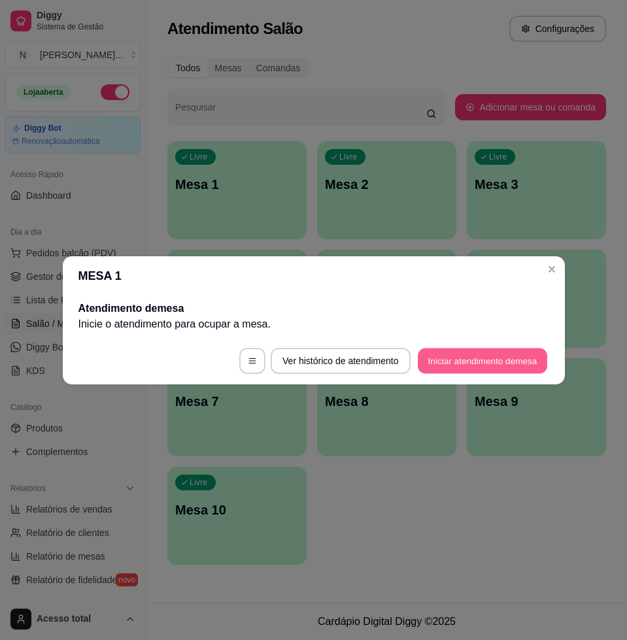
click at [460, 361] on button "Iniciar atendimento de mesa" at bounding box center [482, 361] width 129 height 26
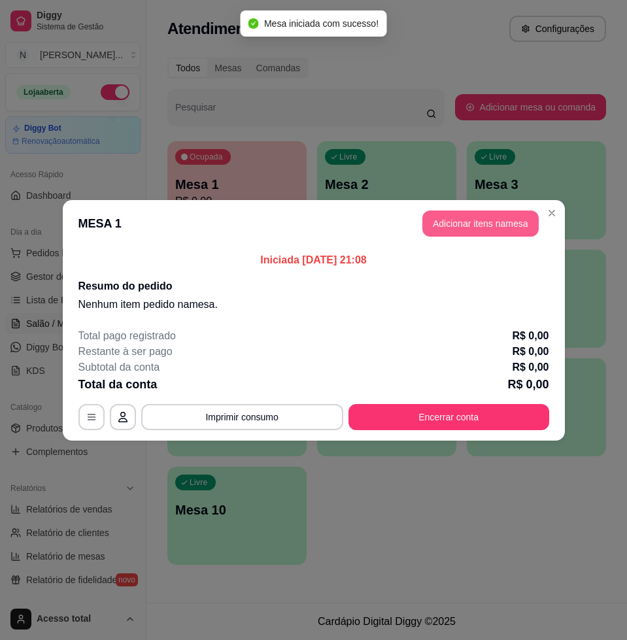
click at [442, 218] on button "Adicionar itens na mesa" at bounding box center [480, 224] width 116 height 26
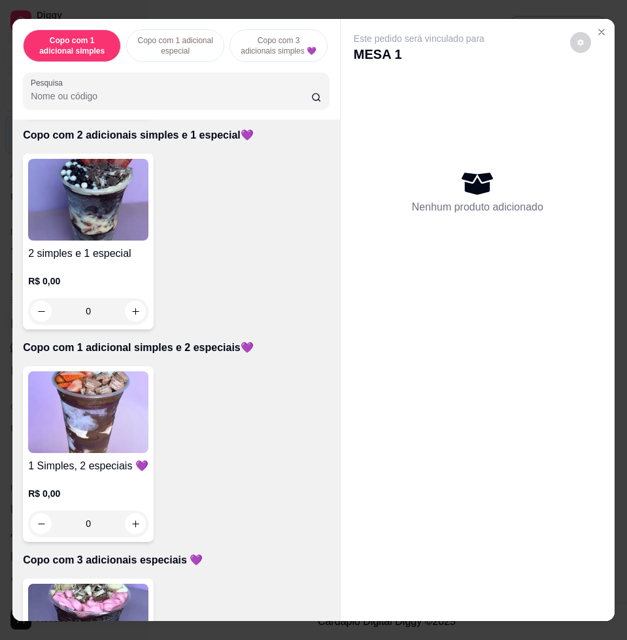
scroll to position [572, 0]
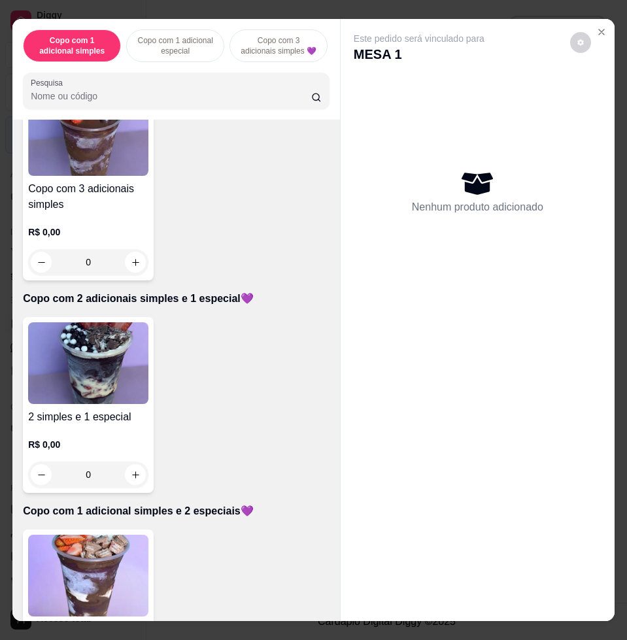
click at [86, 169] on img at bounding box center [88, 135] width 120 height 82
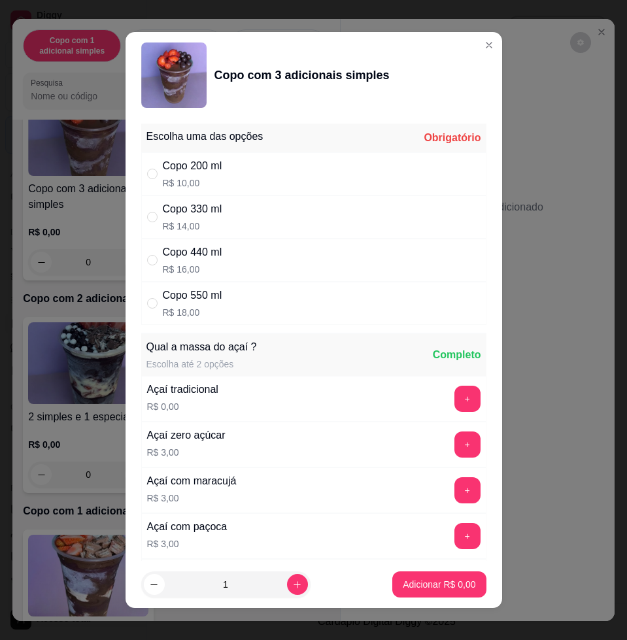
click at [258, 307] on div "Copo 550 ml R$ 18,00" at bounding box center [313, 303] width 345 height 43
radio input "true"
click at [454, 485] on button "+" at bounding box center [467, 490] width 26 height 26
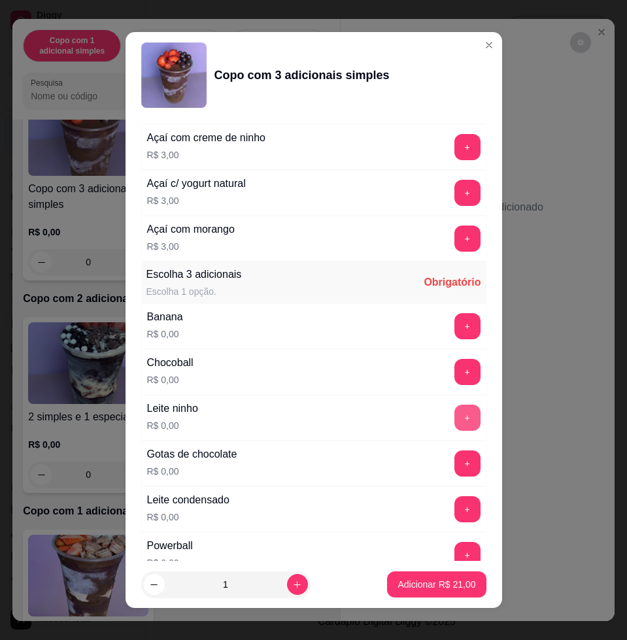
click at [454, 415] on button "+" at bounding box center [467, 418] width 26 height 26
click at [454, 509] on button "+" at bounding box center [467, 510] width 26 height 26
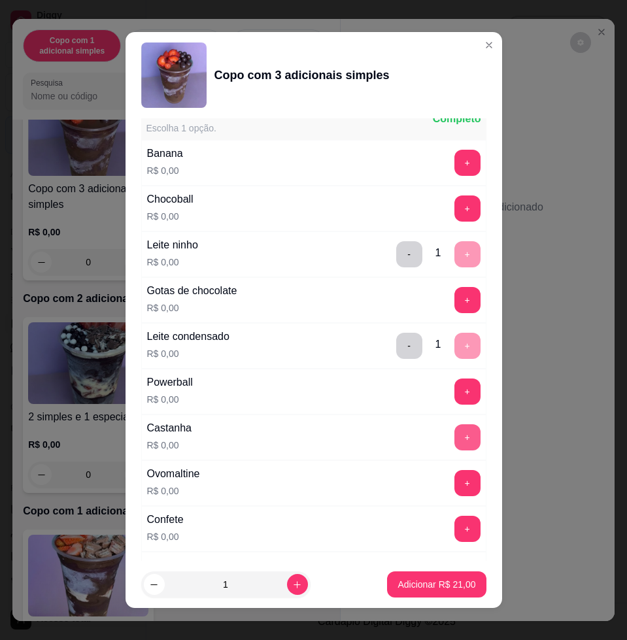
scroll to position [899, 0]
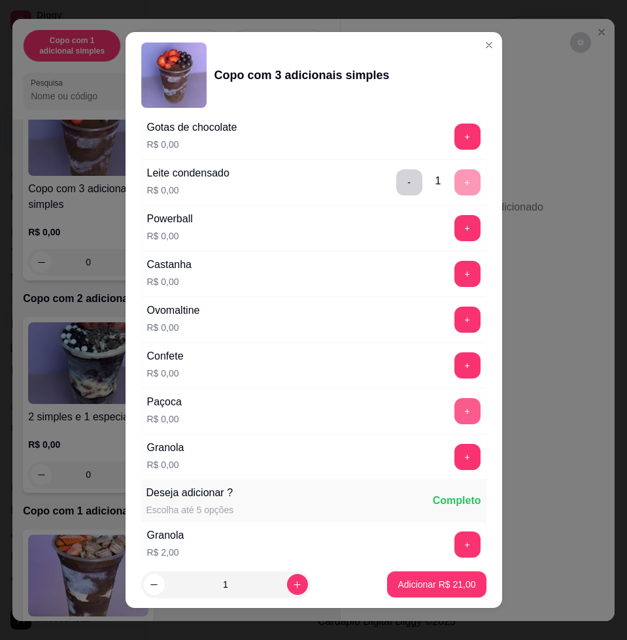
click at [454, 409] on button "+" at bounding box center [467, 411] width 26 height 26
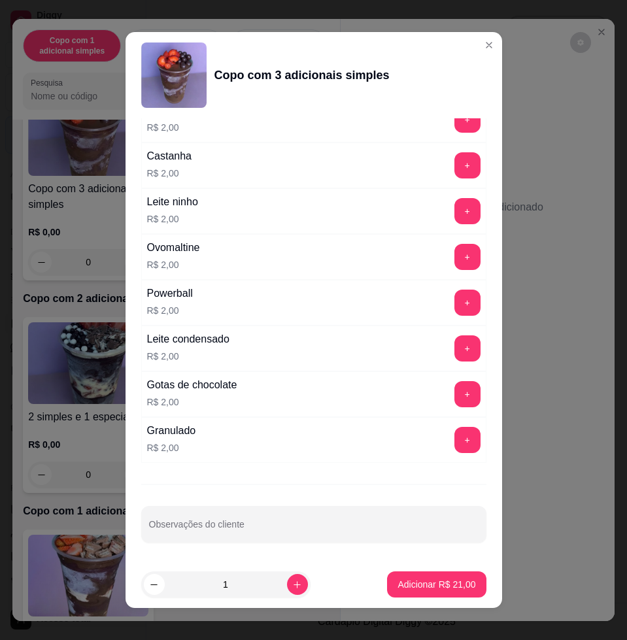
scroll to position [10, 0]
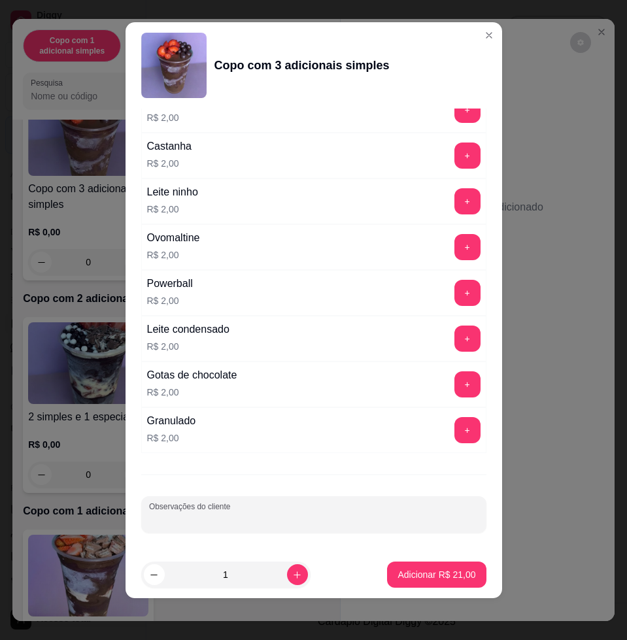
click at [274, 516] on input "Observações do cliente" at bounding box center [314, 519] width 330 height 13
type input "comer"
click at [441, 562] on button "Adicionar R$ 21,00" at bounding box center [437, 575] width 96 height 26
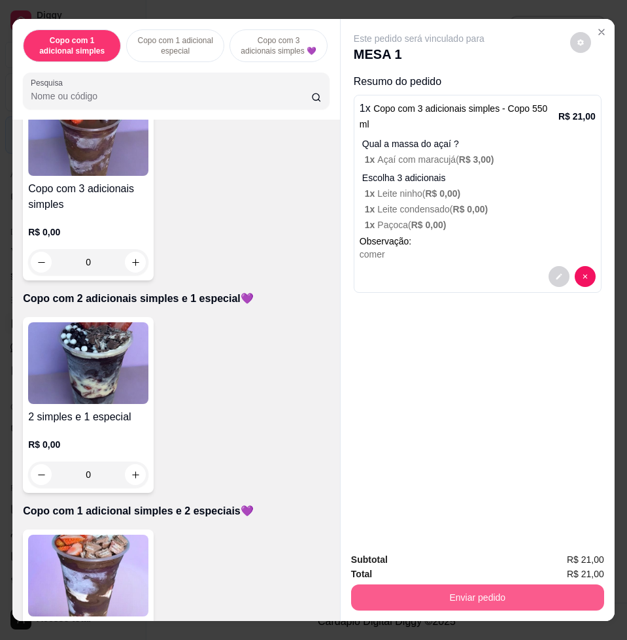
click at [539, 588] on button "Enviar pedido" at bounding box center [477, 598] width 253 height 26
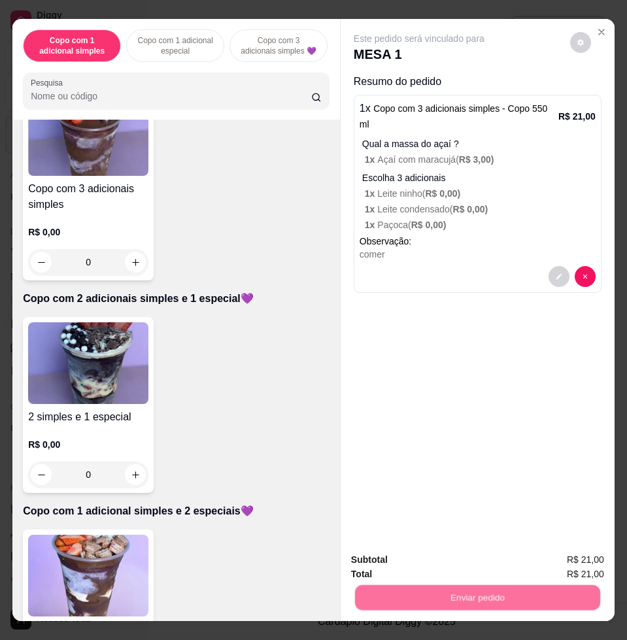
click at [475, 566] on button "Não registrar e enviar pedido" at bounding box center [433, 559] width 136 height 25
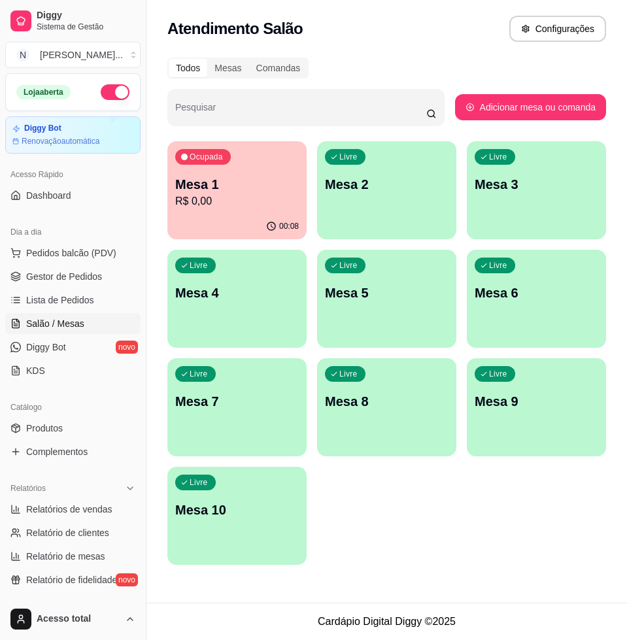
click at [362, 202] on div "Livre Mesa 2" at bounding box center [386, 182] width 139 height 82
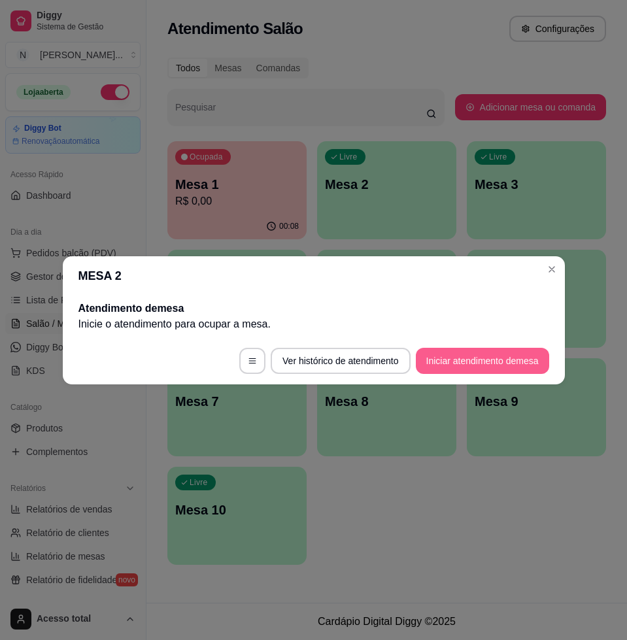
click at [443, 361] on button "Iniciar atendimento de mesa" at bounding box center [482, 361] width 133 height 26
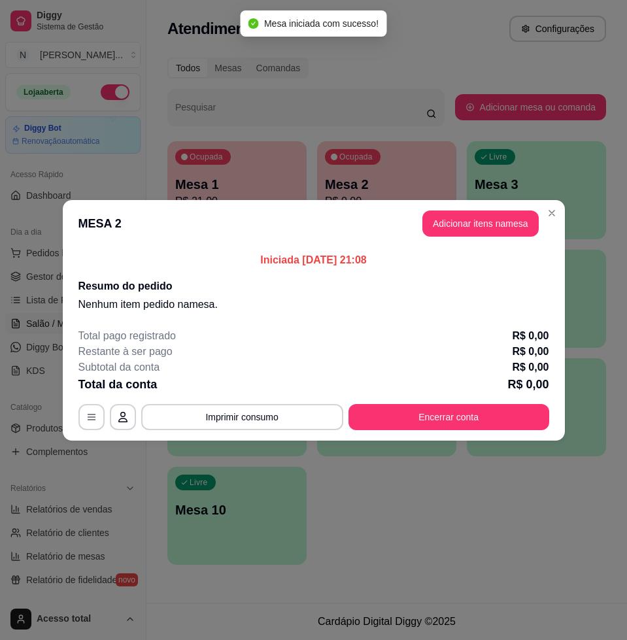
click at [496, 238] on header "MESA 2 Adicionar itens na mesa" at bounding box center [314, 223] width 502 height 47
click at [482, 231] on button "Adicionar itens na mesa" at bounding box center [480, 224] width 112 height 26
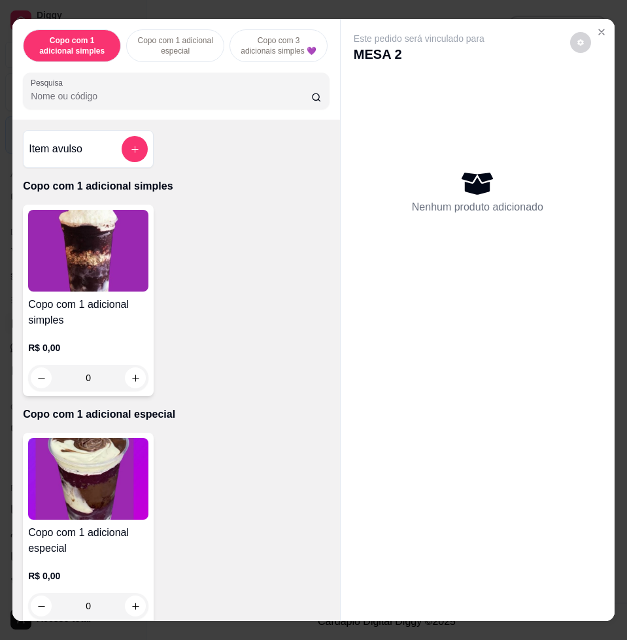
click at [94, 485] on img at bounding box center [88, 479] width 120 height 82
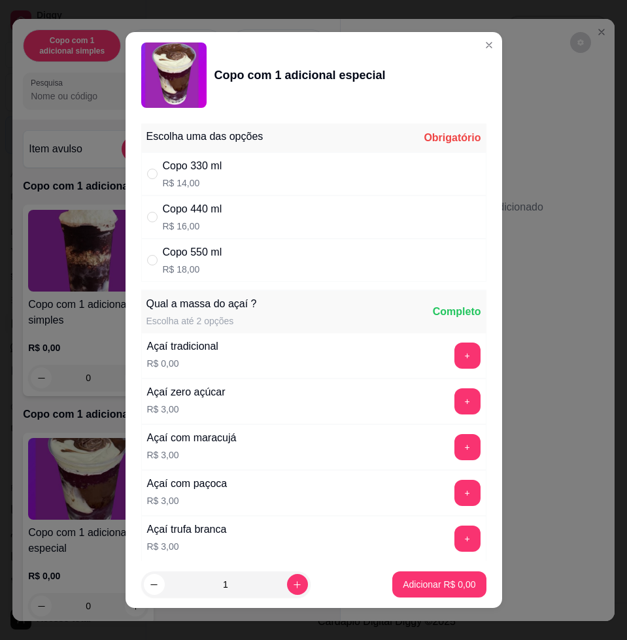
scroll to position [490, 0]
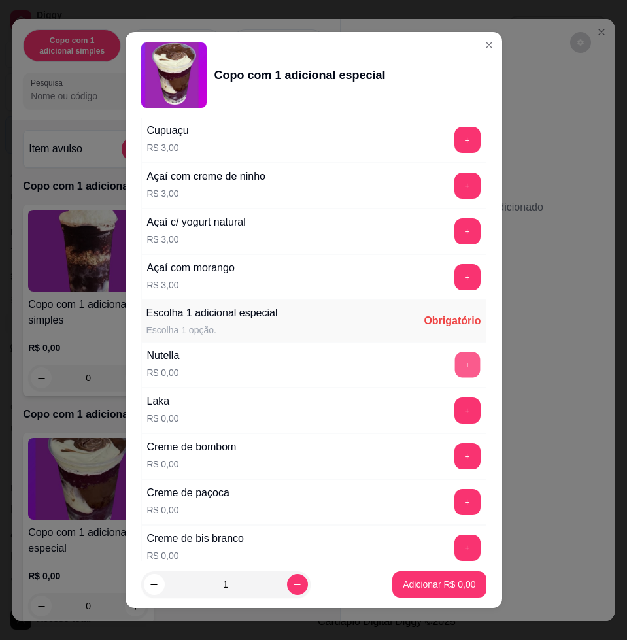
click at [454, 372] on button "+" at bounding box center [467, 365] width 26 height 26
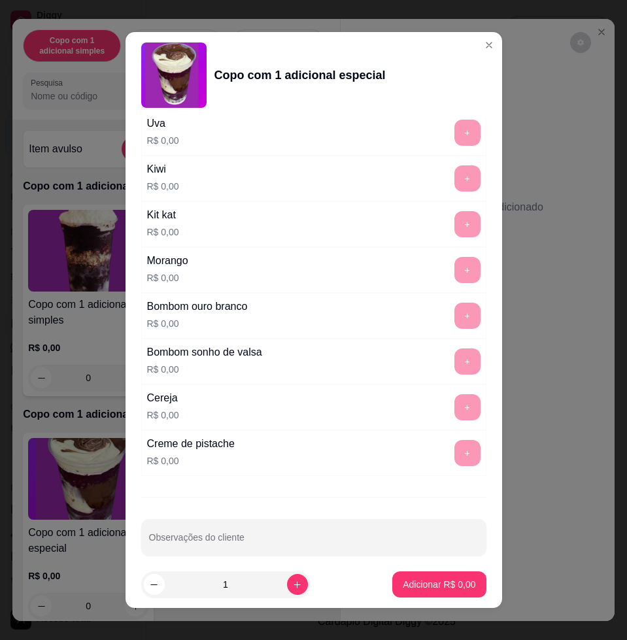
scroll to position [10, 0]
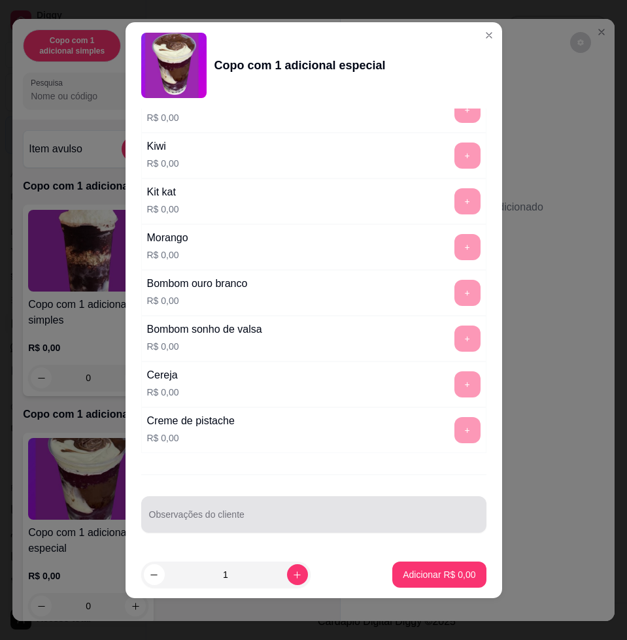
drag, startPoint x: 335, startPoint y: 506, endPoint x: 315, endPoint y: 483, distance: 30.1
click at [328, 504] on div at bounding box center [314, 515] width 330 height 26
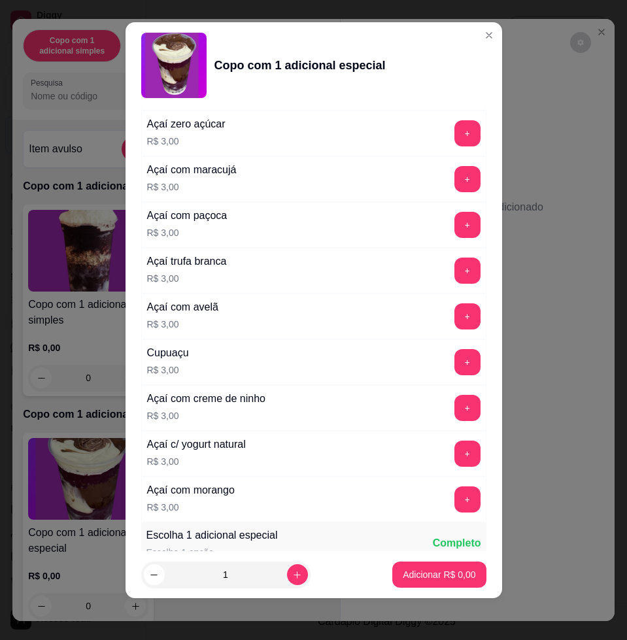
scroll to position [0, 0]
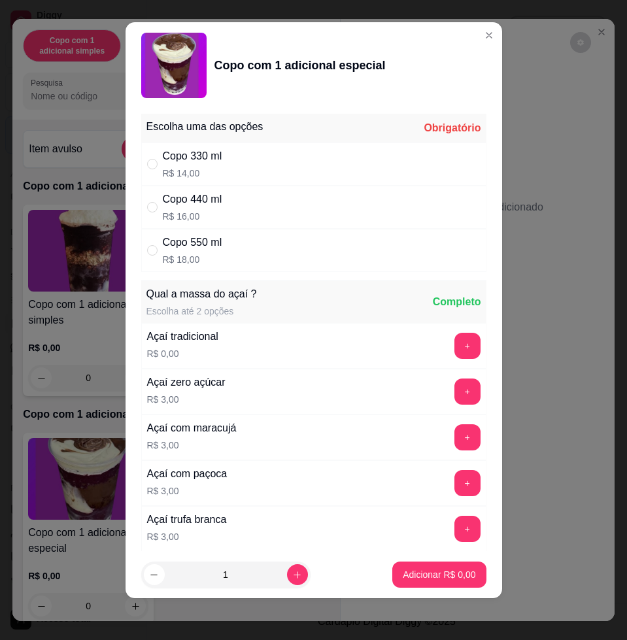
type input "levar"
click at [258, 253] on div "Copo 550 ml R$ 18,00" at bounding box center [313, 250] width 345 height 43
radio input "true"
click at [422, 572] on p "Adicionar R$ 18,00" at bounding box center [437, 574] width 78 height 13
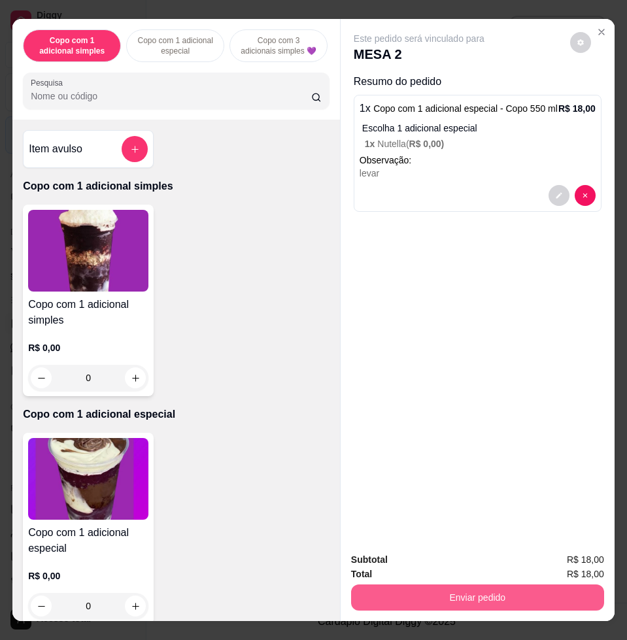
click at [452, 585] on button "Enviar pedido" at bounding box center [477, 598] width 253 height 26
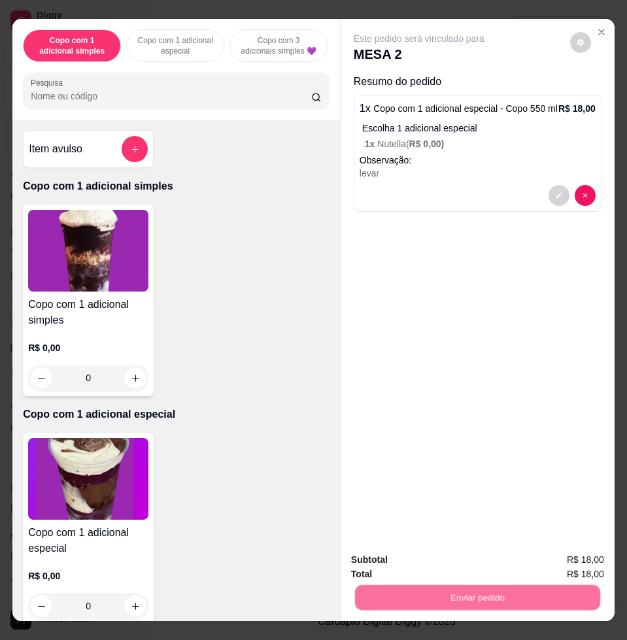
click at [455, 561] on button "Não registrar e enviar pedido" at bounding box center [433, 559] width 136 height 25
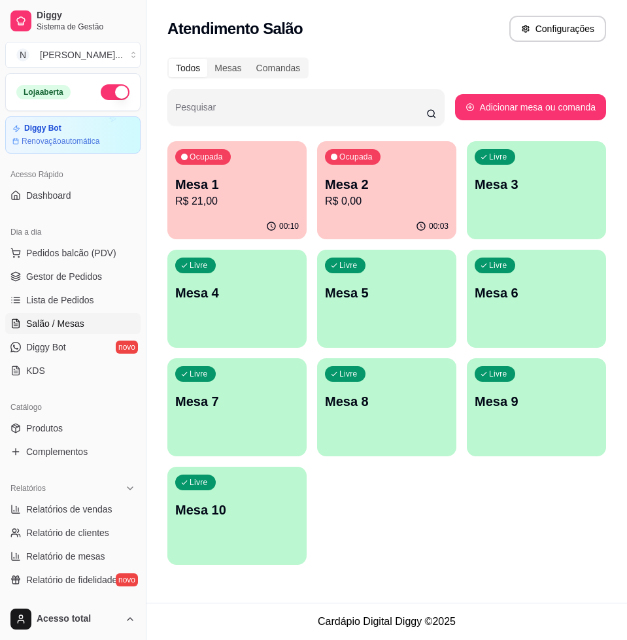
click at [194, 221] on div "00:10" at bounding box center [236, 227] width 139 height 26
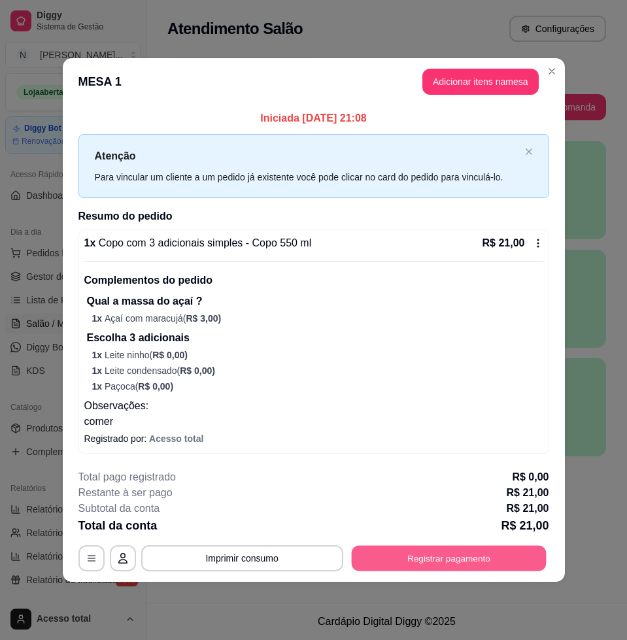
click at [455, 558] on button "Registrar pagamento" at bounding box center [448, 558] width 195 height 26
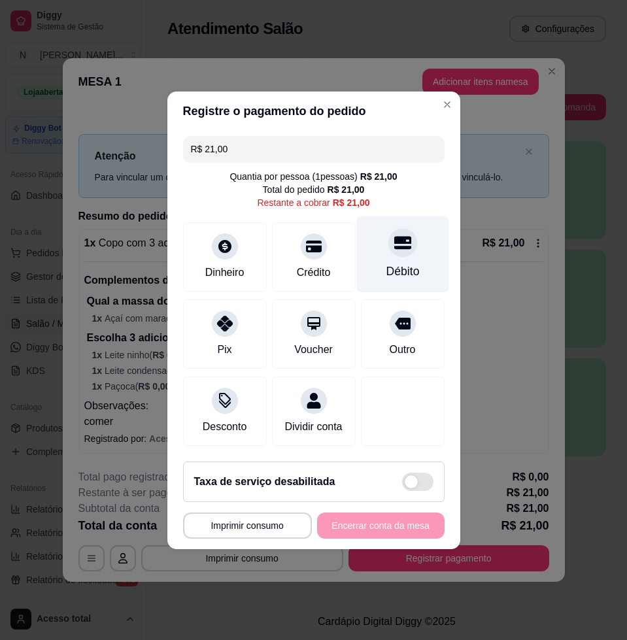
click at [370, 244] on div "Débito" at bounding box center [402, 254] width 92 height 77
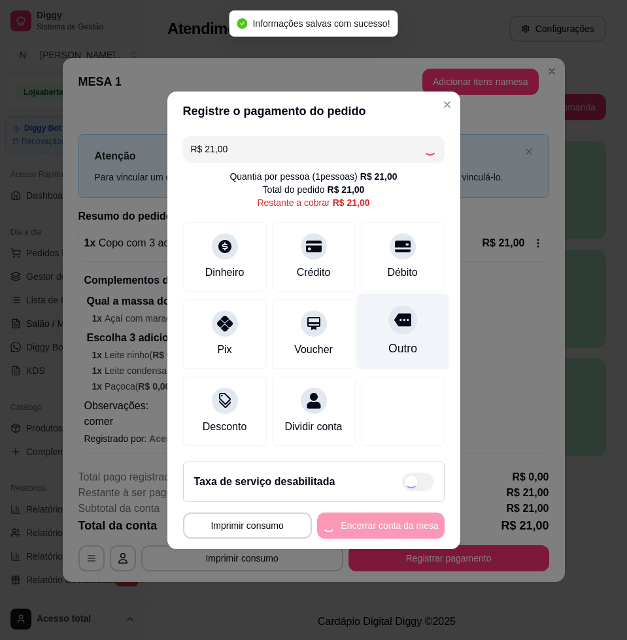
type input "R$ 0,00"
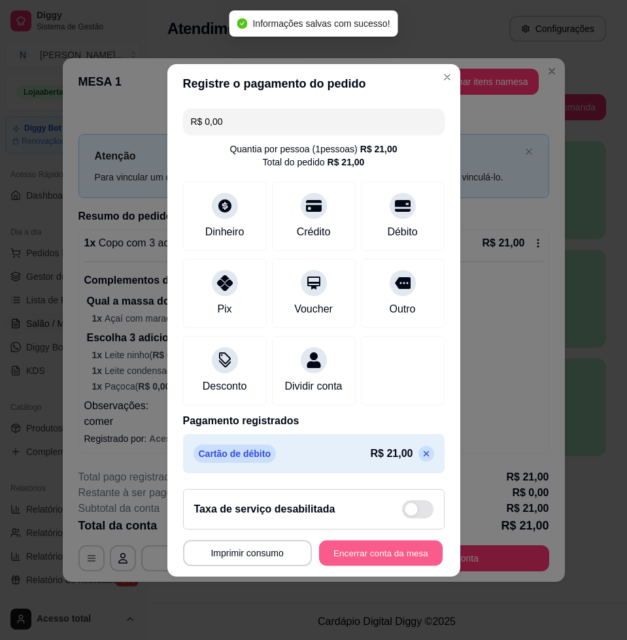
click at [401, 556] on button "Encerrar conta da mesa" at bounding box center [381, 553] width 124 height 26
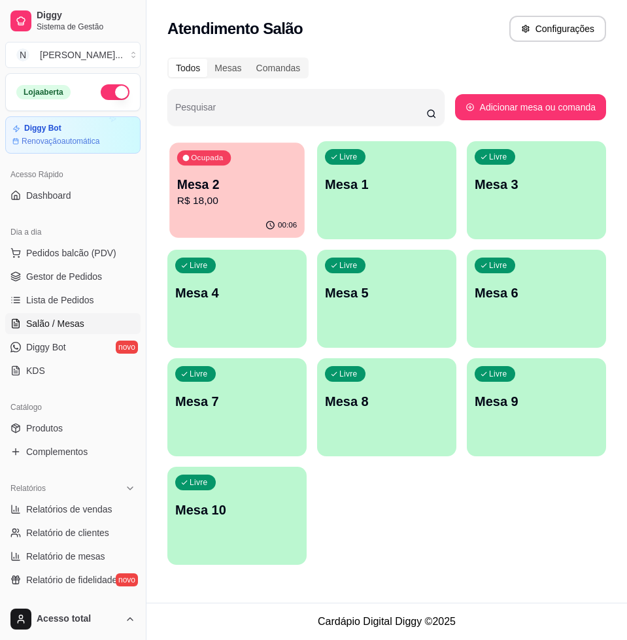
click at [262, 199] on p "R$ 18,00" at bounding box center [237, 201] width 120 height 15
click at [63, 303] on span "Lista de Pedidos" at bounding box center [60, 300] width 68 height 13
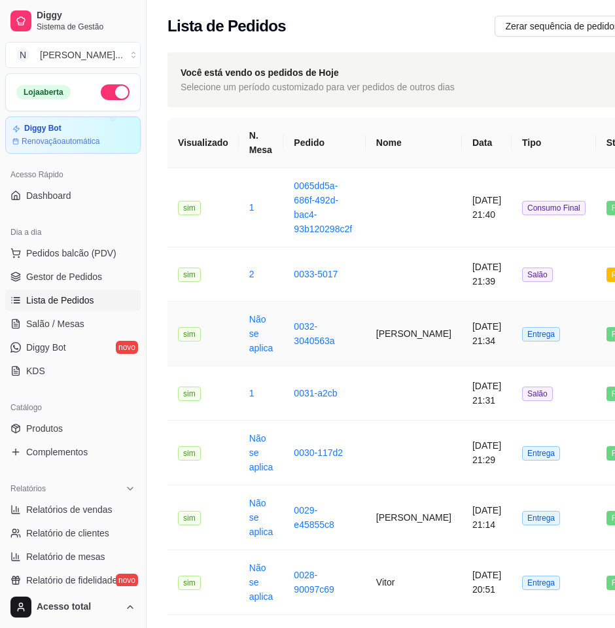
click at [398, 351] on td "[PERSON_NAME]" at bounding box center [414, 333] width 96 height 65
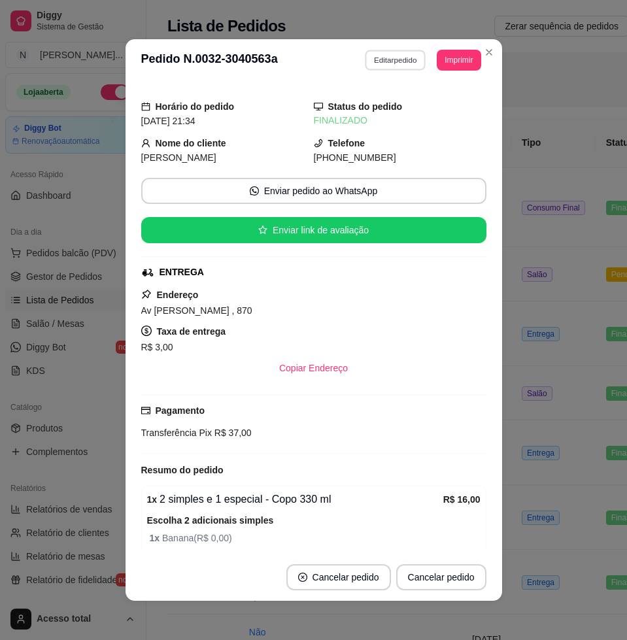
click at [392, 56] on button "Editar pedido" at bounding box center [395, 60] width 61 height 20
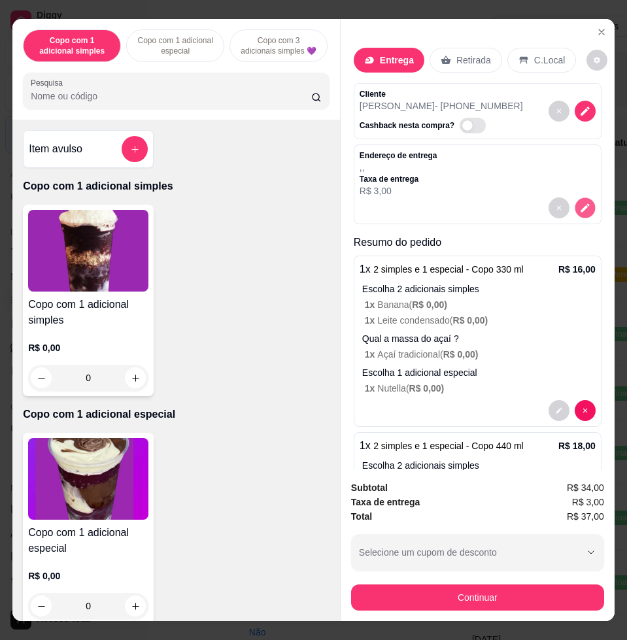
click at [579, 203] on icon "decrease-product-quantity" at bounding box center [584, 208] width 11 height 11
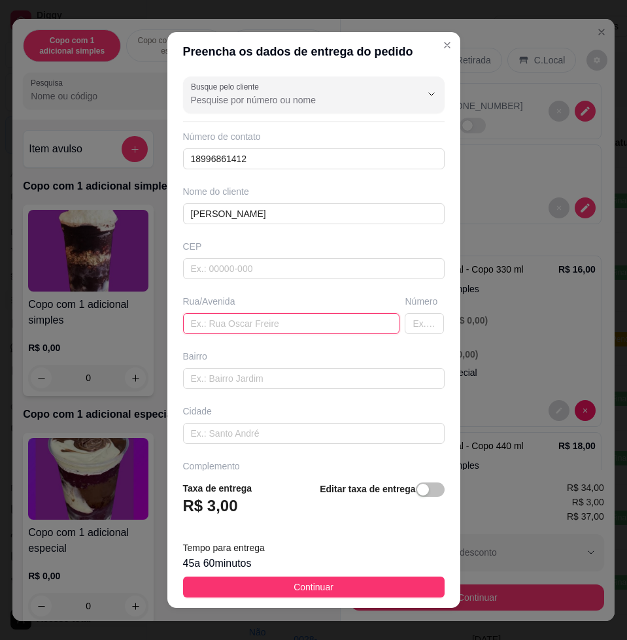
click at [288, 332] on input "text" at bounding box center [291, 323] width 217 height 21
type input "av. [PERSON_NAME],"
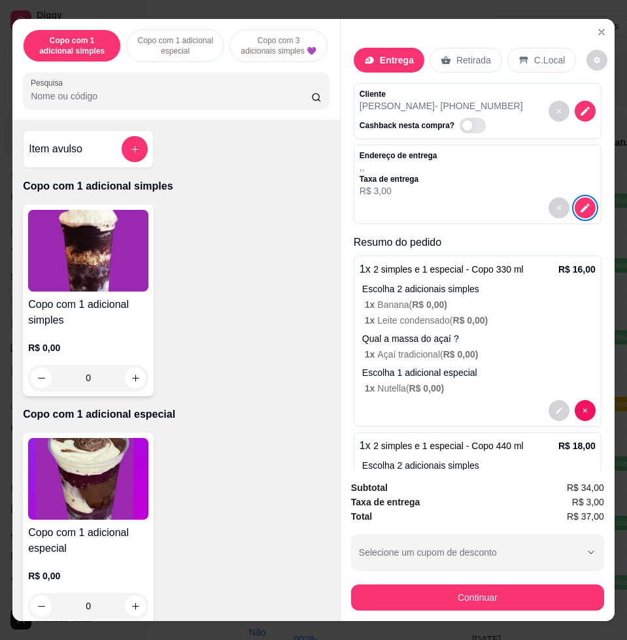
click at [549, 118] on div at bounding box center [572, 111] width 47 height 44
click at [579, 203] on icon "decrease-product-quantity" at bounding box center [584, 208] width 11 height 11
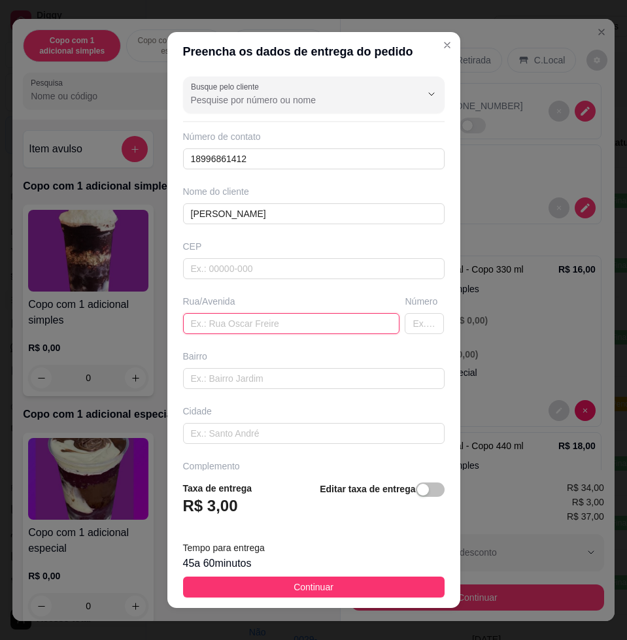
click at [280, 316] on input "text" at bounding box center [291, 323] width 217 height 21
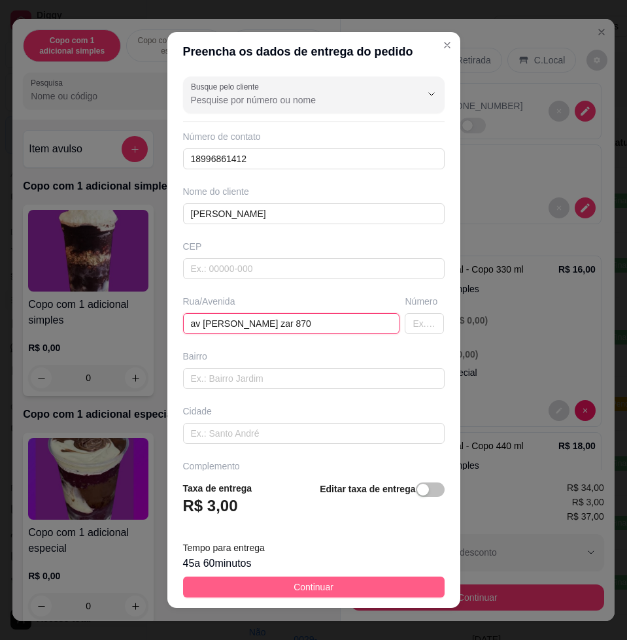
type input "av [PERSON_NAME] zar 870"
click at [328, 592] on button "Continuar" at bounding box center [314, 587] width 262 height 21
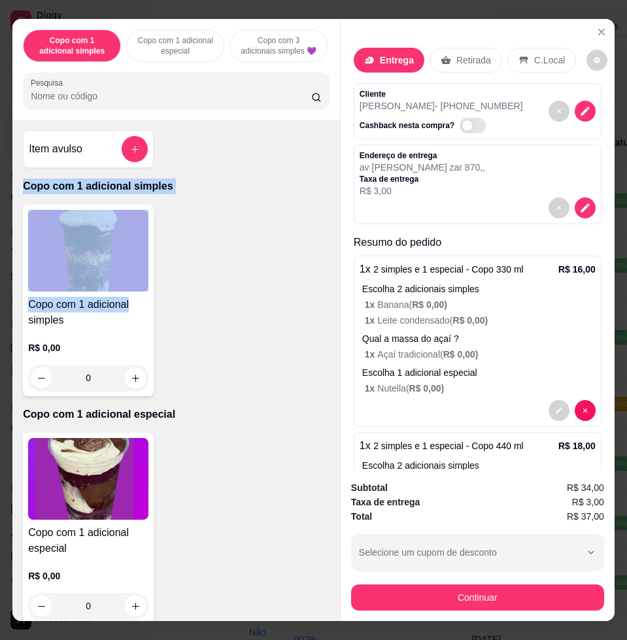
drag, startPoint x: 143, startPoint y: 248, endPoint x: 116, endPoint y: 149, distance: 102.8
click at [116, 151] on div "Item avulso Copo com 1 adicional simples Copo com 1 adicional simples R$ 0,00 0…" at bounding box center [176, 370] width 328 height 501
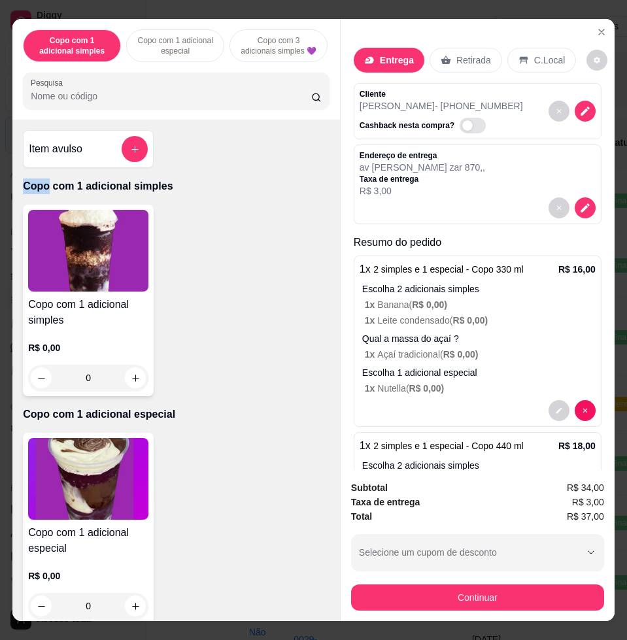
drag, startPoint x: 116, startPoint y: 149, endPoint x: 124, endPoint y: 142, distance: 10.6
click at [124, 142] on div at bounding box center [135, 149] width 26 height 26
click at [415, 83] on div "Cliente [PERSON_NAME] - [PHONE_NUMBER] Cashback nesta compra?" at bounding box center [478, 111] width 248 height 56
drag, startPoint x: 215, startPoint y: 184, endPoint x: 207, endPoint y: 183, distance: 7.9
click at [209, 183] on div "Item avulso Copo com 1 adicional simples Copo com 1 adicional simples R$ 0,00 0…" at bounding box center [176, 370] width 328 height 501
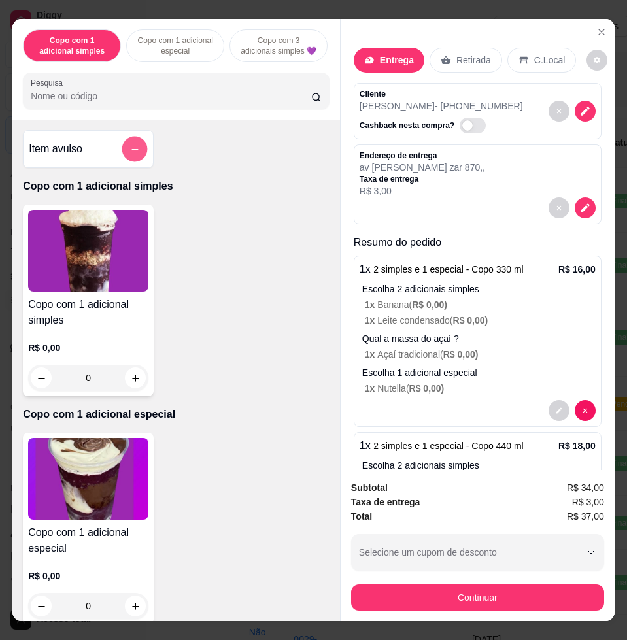
click at [122, 154] on button "add-separate-item" at bounding box center [135, 150] width 26 height 26
click at [223, 281] on div "Produto avulso Nome do produto Preço do produto 0,00 Observações 1 Adicionar ao…" at bounding box center [313, 319] width 628 height 641
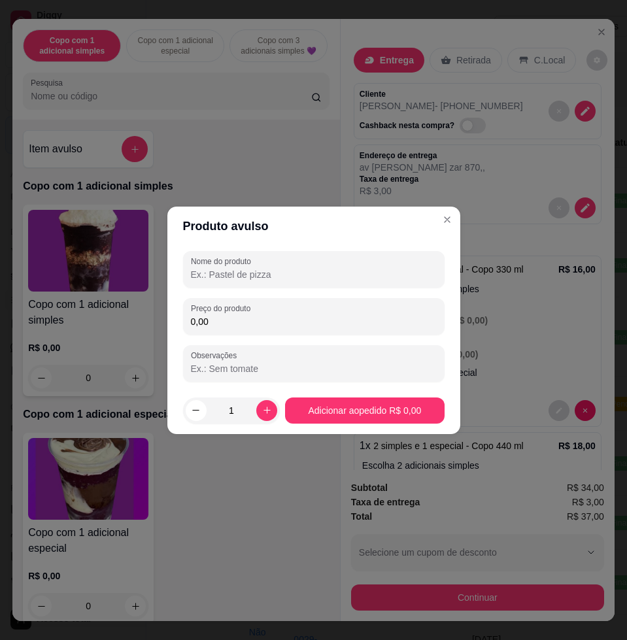
click at [255, 322] on input "0,00" at bounding box center [314, 321] width 246 height 13
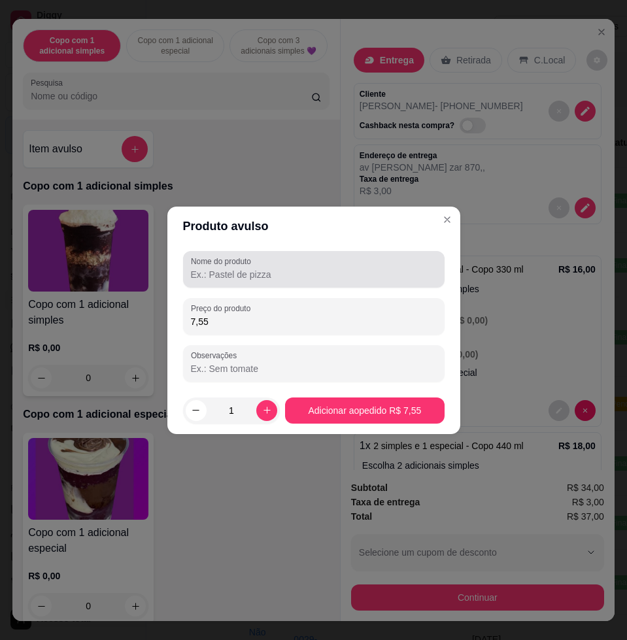
type input "7,55"
click at [322, 285] on div "Nome do produto" at bounding box center [314, 269] width 262 height 37
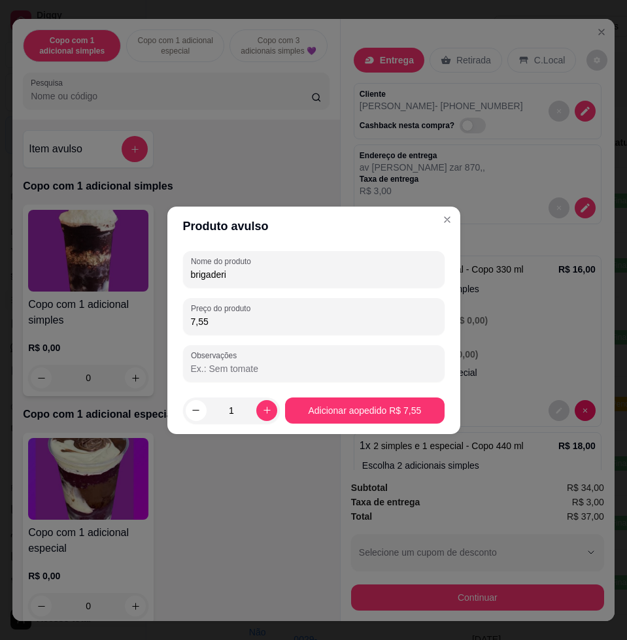
type input "brigaderir"
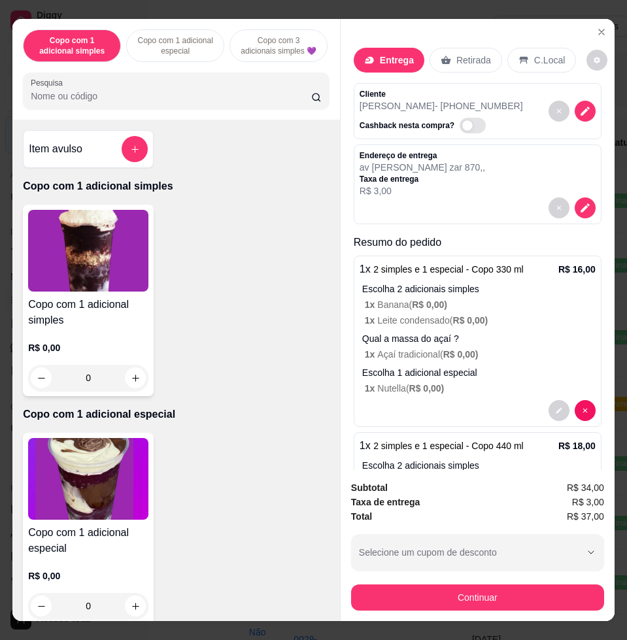
click at [279, 335] on div "Copo com 1 adicional simples R$ 0,00 0" at bounding box center [176, 301] width 307 height 192
click at [130, 154] on icon "add-separate-item" at bounding box center [135, 150] width 10 height 10
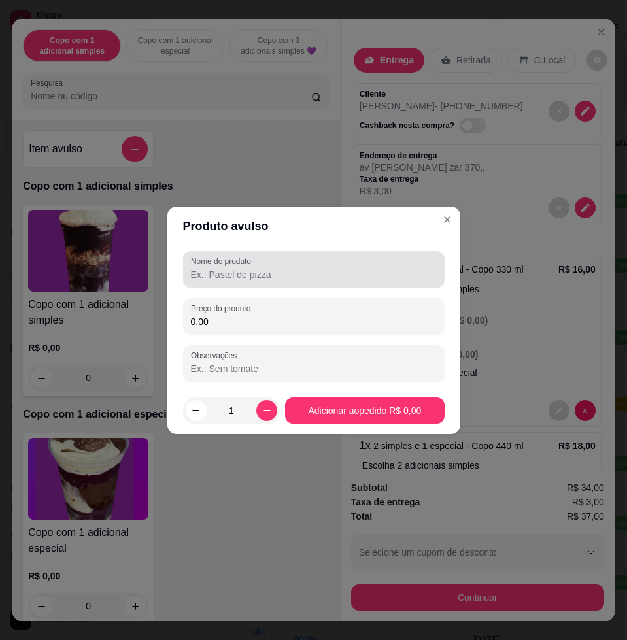
click at [259, 283] on div "Nome do produto" at bounding box center [314, 269] width 262 height 37
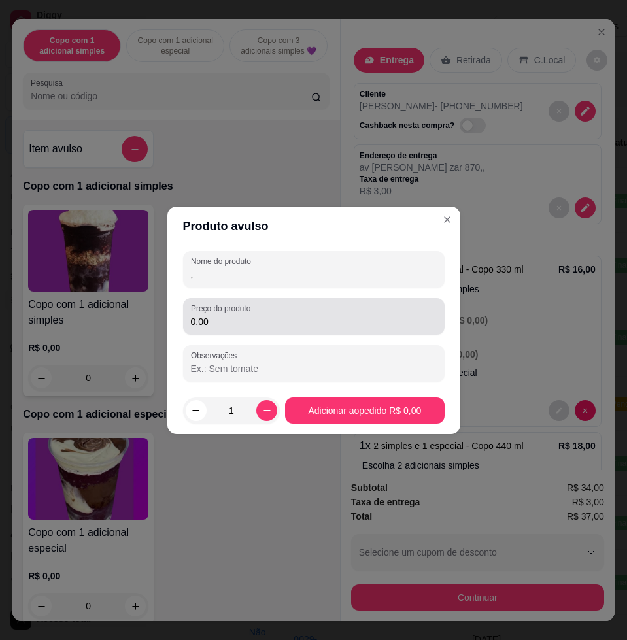
type input ","
click at [258, 311] on div "0,00" at bounding box center [314, 316] width 246 height 26
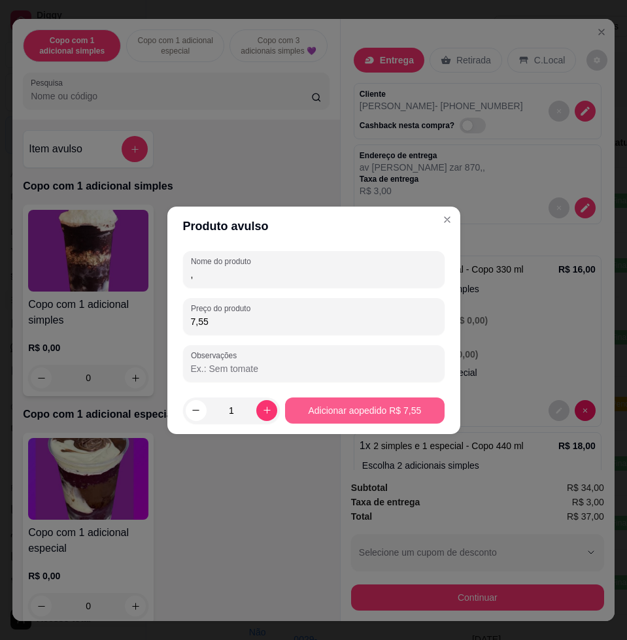
type input "7,55"
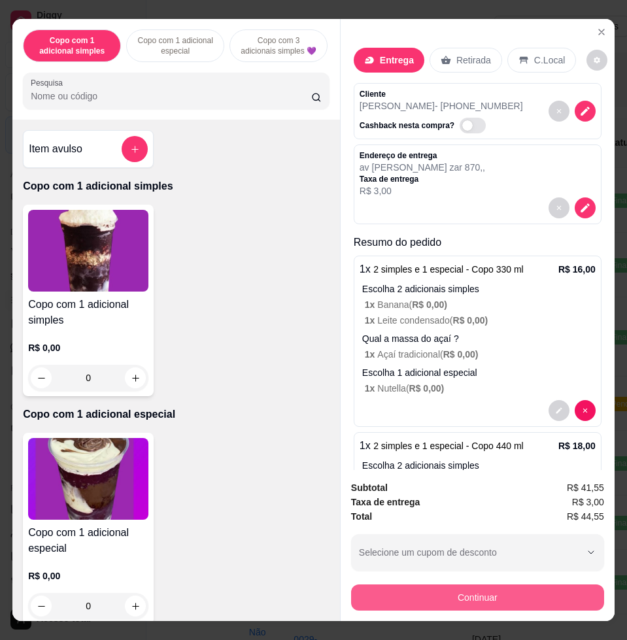
click at [422, 596] on button "Continuar" at bounding box center [477, 598] width 253 height 26
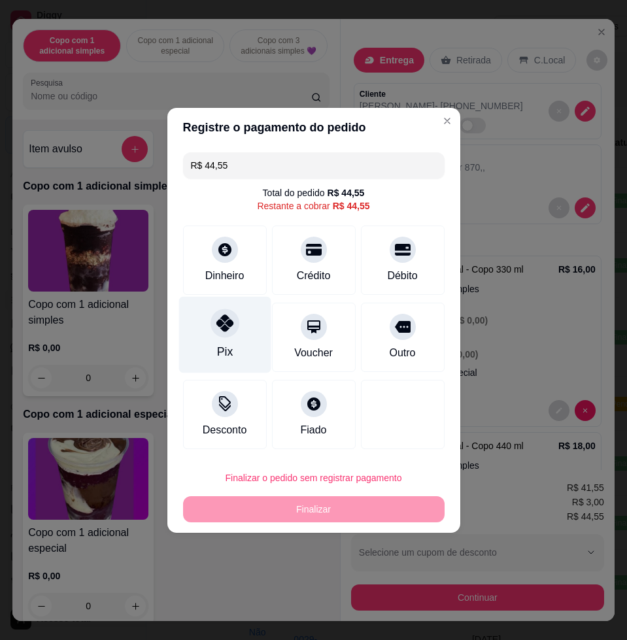
click at [201, 335] on div "Pix" at bounding box center [225, 334] width 92 height 77
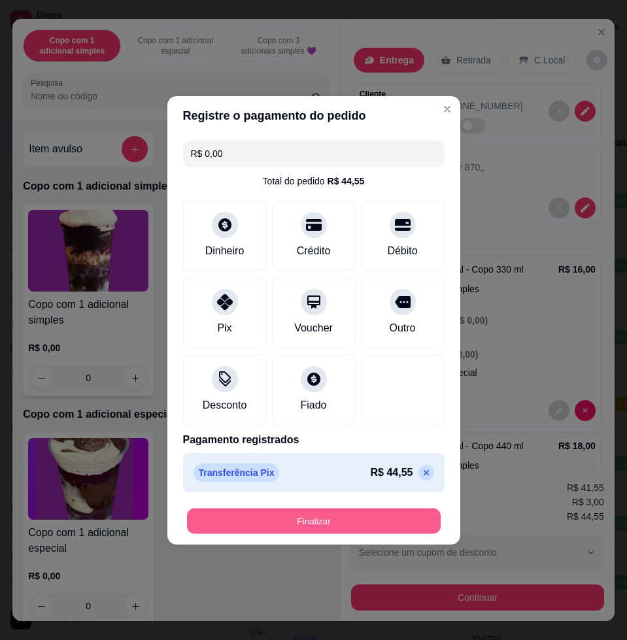
click at [298, 513] on button "Finalizar" at bounding box center [314, 521] width 254 height 26
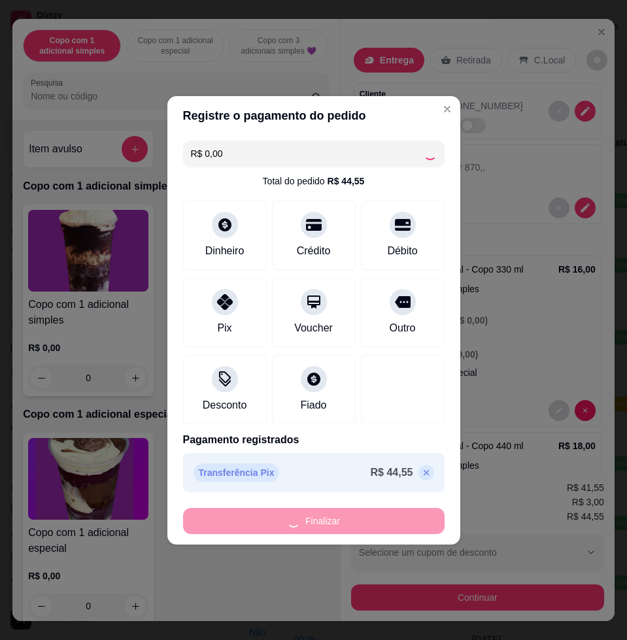
type input "-R$ 44,55"
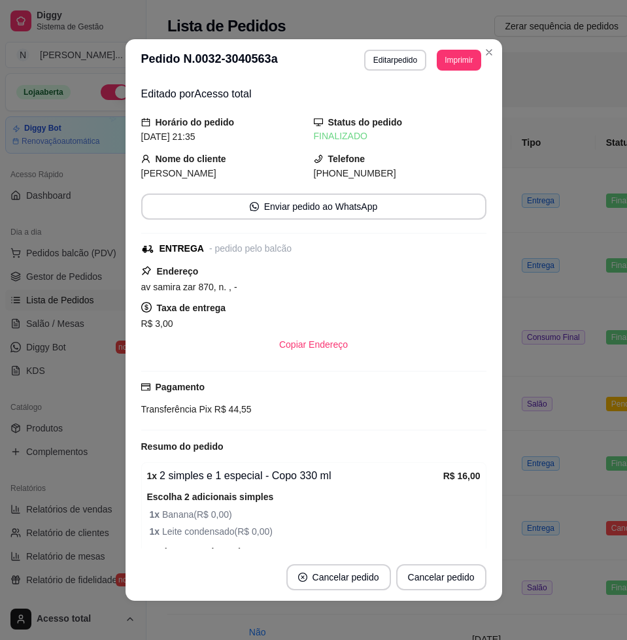
click at [557, 247] on td "Entrega" at bounding box center [553, 265] width 84 height 65
